Goal: Information Seeking & Learning: Learn about a topic

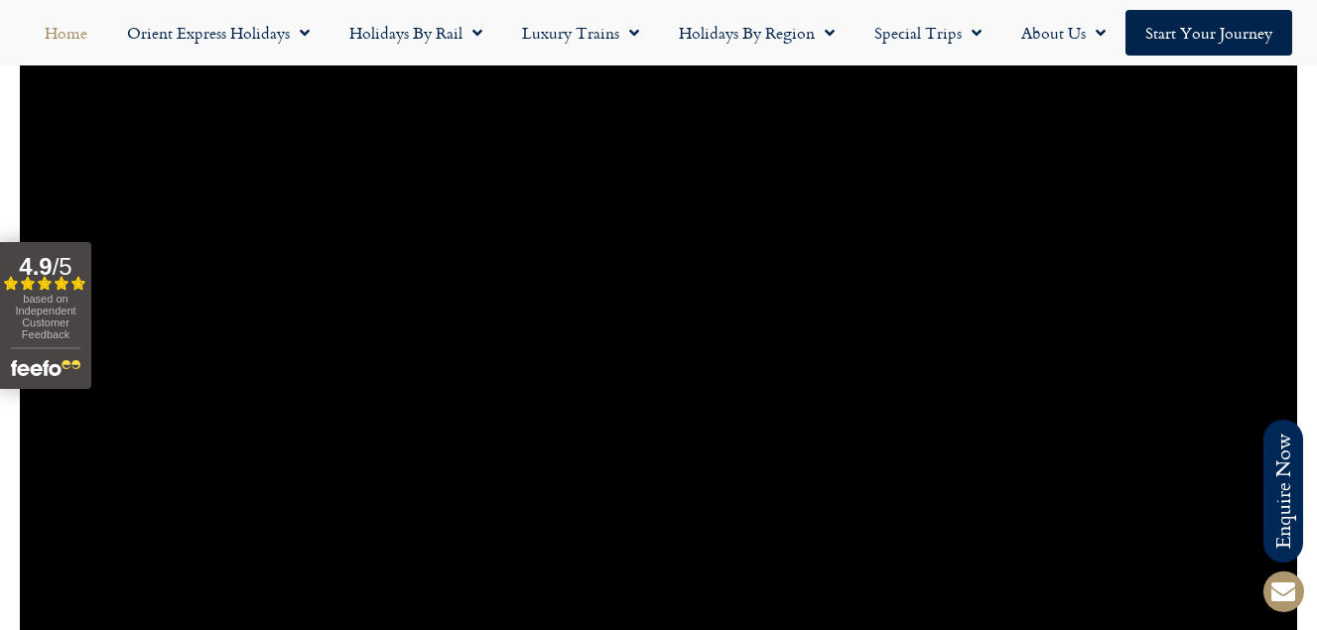
scroll to position [1588, 0]
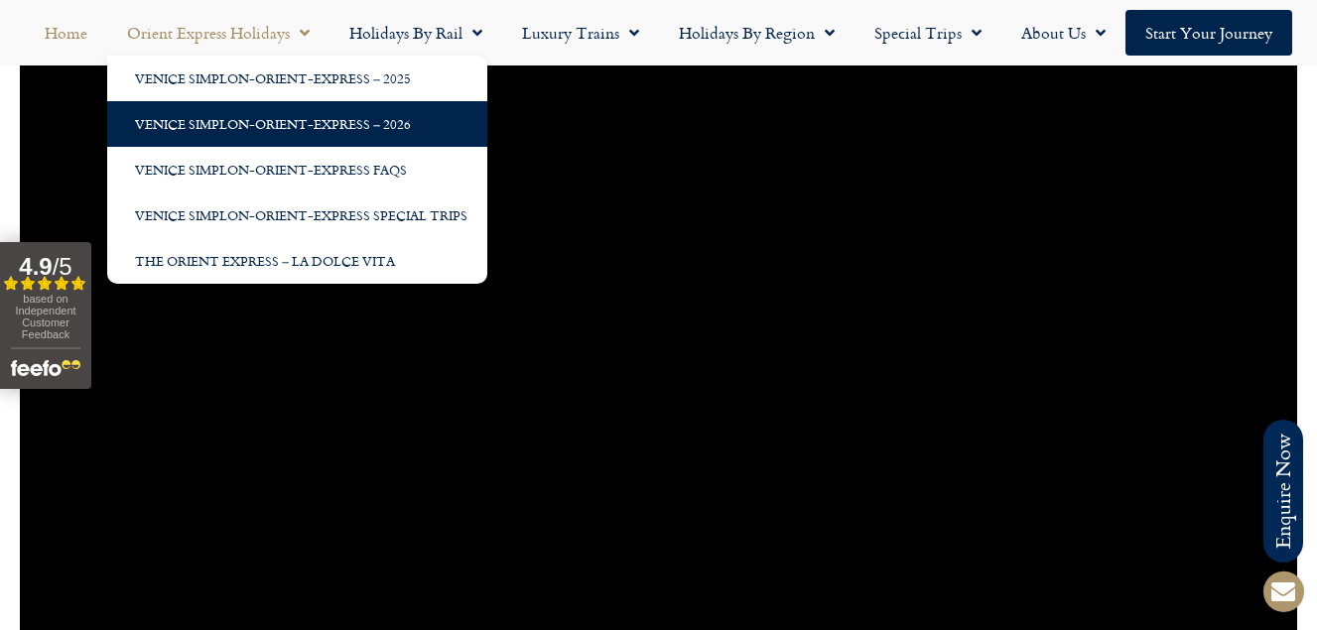
click at [291, 117] on link "Venice Simplon-Orient-Express – 2026" at bounding box center [297, 124] width 380 height 46
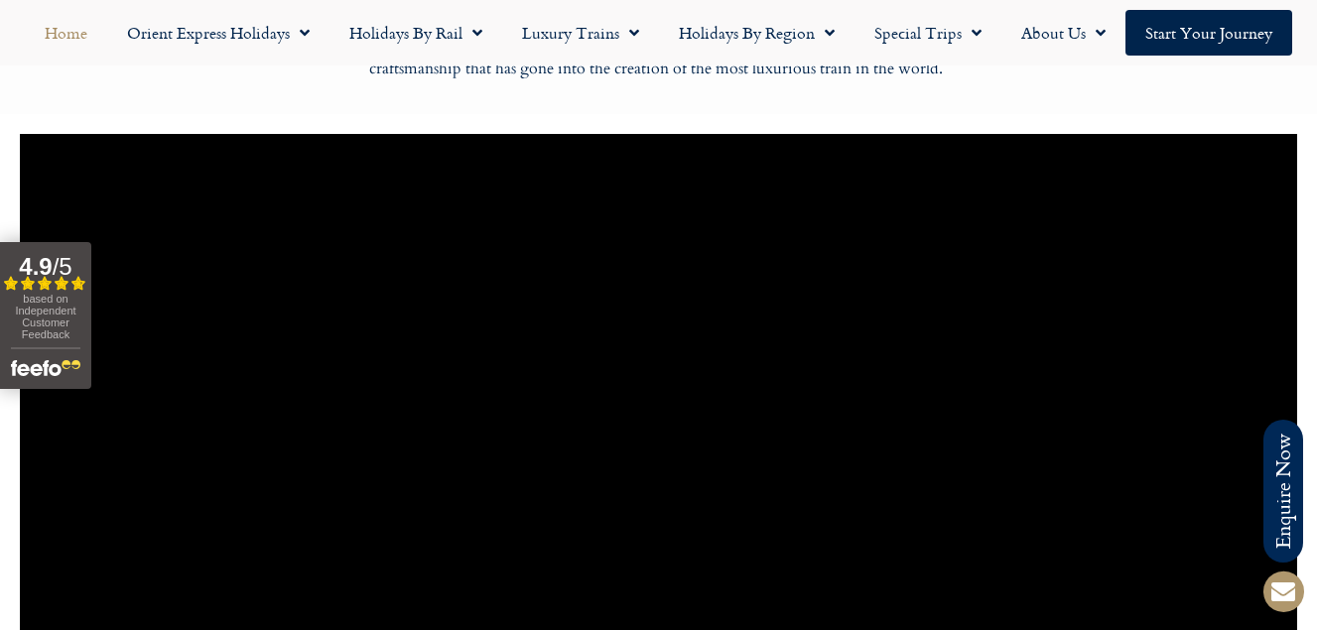
scroll to position [1389, 0]
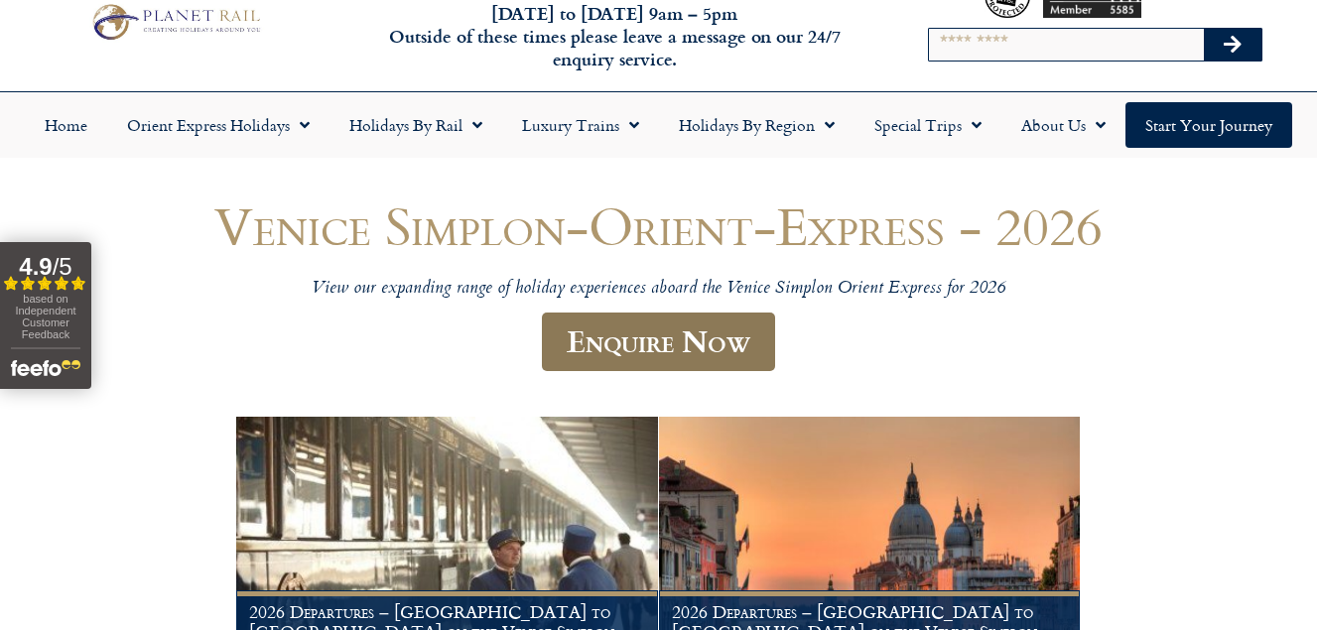
scroll to position [31, 0]
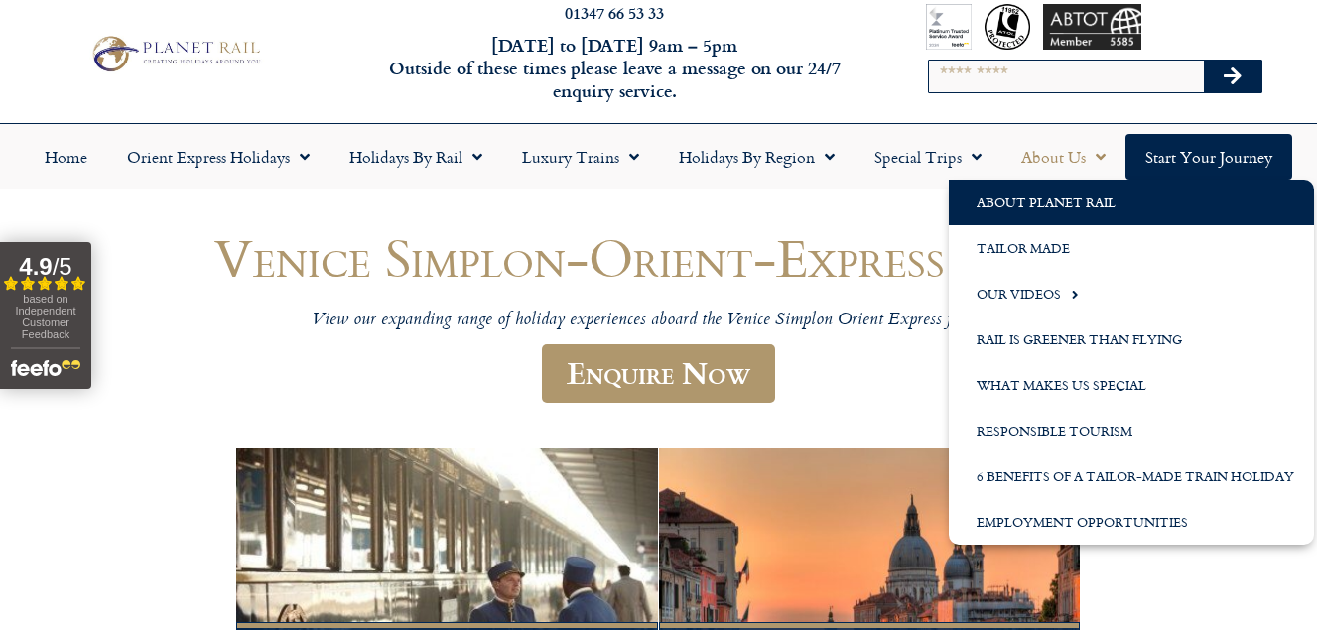
click at [1043, 205] on link "About Planet Rail" at bounding box center [1131, 203] width 365 height 46
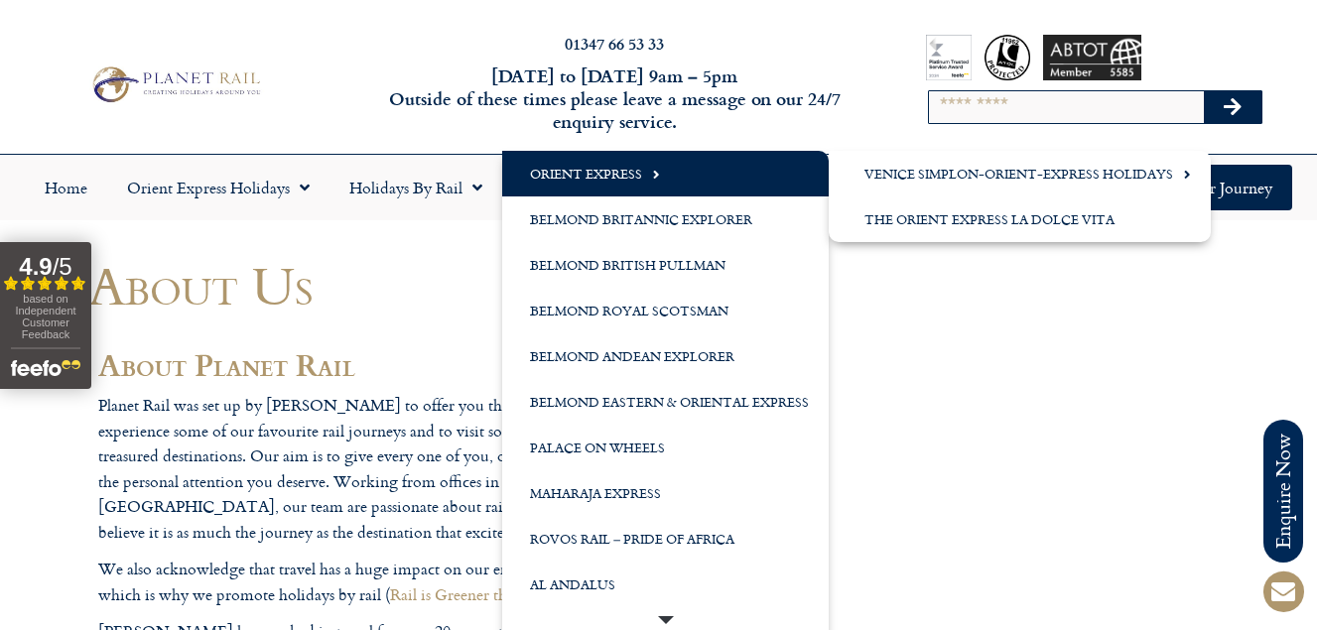
click at [648, 170] on span "Menu" at bounding box center [651, 174] width 18 height 33
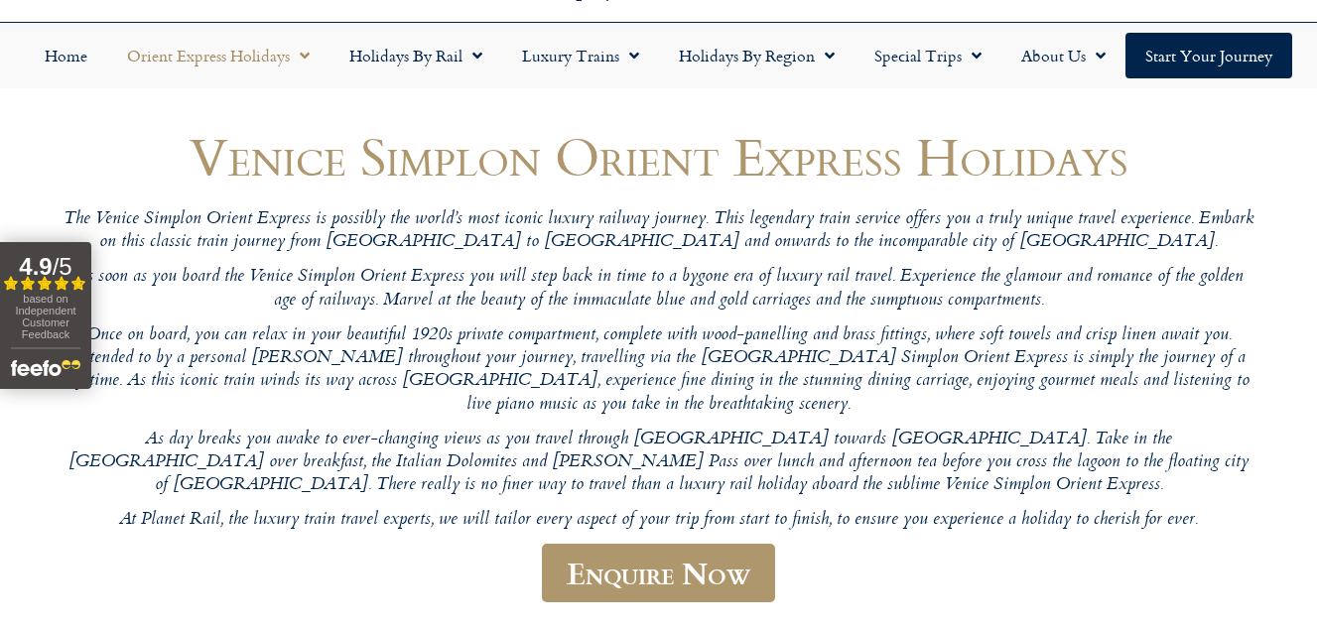
scroll to position [99, 0]
